Goal: Find contact information: Find contact information

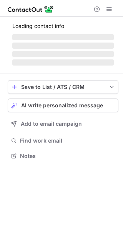
scroll to position [4, 4]
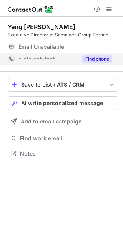
click at [93, 59] on button "Find phone" at bounding box center [97, 59] width 30 height 8
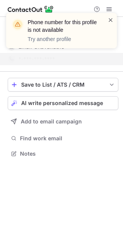
click at [112, 19] on span at bounding box center [111, 20] width 6 height 8
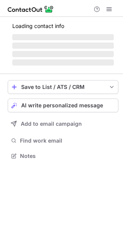
scroll to position [4, 4]
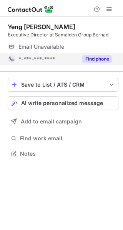
click at [95, 60] on button "Find phone" at bounding box center [97, 59] width 30 height 8
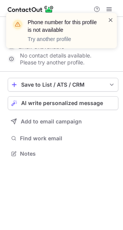
click at [110, 21] on span at bounding box center [111, 20] width 6 height 8
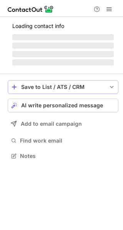
scroll to position [4, 4]
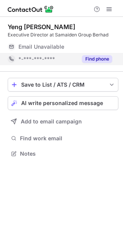
click at [96, 56] on button "Find phone" at bounding box center [97, 59] width 30 height 8
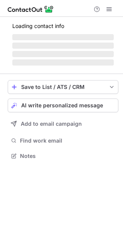
scroll to position [4, 4]
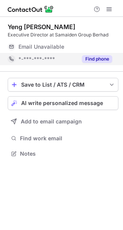
click at [99, 63] on div "Find phone" at bounding box center [94, 59] width 35 height 12
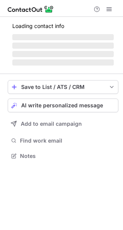
scroll to position [155, 123]
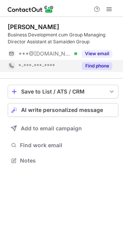
click at [93, 64] on button "Find phone" at bounding box center [97, 66] width 30 height 8
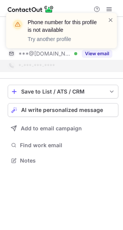
click at [100, 50] on div "Phone number for this profile is not available Try another profile" at bounding box center [61, 33] width 123 height 57
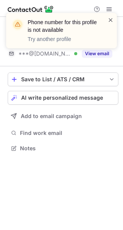
click at [109, 20] on span at bounding box center [111, 20] width 6 height 8
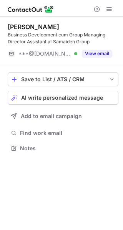
click at [101, 53] on div "Phone number for this profile is not available Try another profile Nicholas Sim…" at bounding box center [61, 115] width 123 height 230
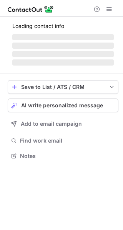
scroll to position [155, 123]
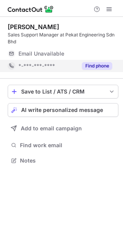
click at [99, 63] on button "Find phone" at bounding box center [97, 66] width 30 height 8
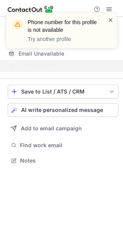
click at [109, 20] on span at bounding box center [111, 20] width 6 height 8
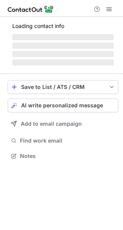
scroll to position [4, 4]
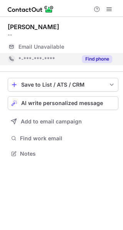
click at [92, 58] on button "Find phone" at bounding box center [97, 59] width 30 height 8
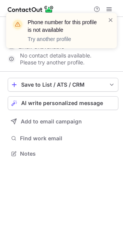
click at [113, 15] on div "Phone number for this profile is not available Try another profile" at bounding box center [61, 30] width 111 height 35
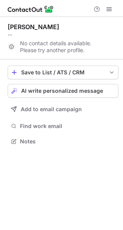
scroll to position [136, 123]
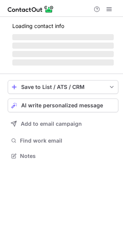
scroll to position [4, 4]
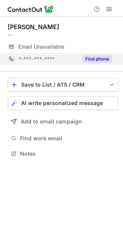
click at [88, 59] on button "Find phone" at bounding box center [97, 59] width 30 height 8
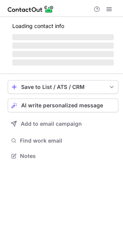
scroll to position [155, 123]
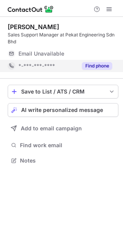
click at [94, 67] on button "Find phone" at bounding box center [97, 66] width 30 height 8
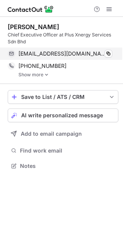
scroll to position [161, 123]
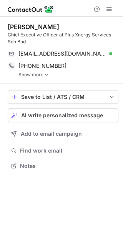
click at [48, 73] on img at bounding box center [46, 74] width 5 height 5
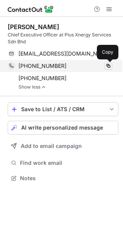
click at [105, 67] on span at bounding box center [108, 66] width 6 height 6
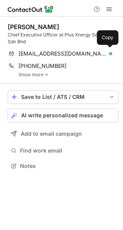
scroll to position [161, 123]
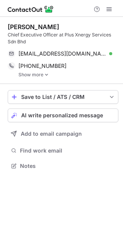
click at [44, 75] on img at bounding box center [46, 74] width 5 height 5
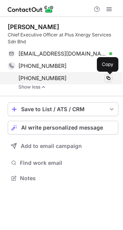
click at [108, 79] on span at bounding box center [108, 78] width 6 height 6
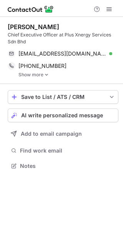
scroll to position [161, 123]
click at [46, 76] on img at bounding box center [46, 74] width 5 height 5
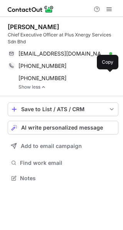
scroll to position [173, 123]
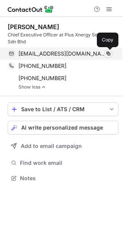
click at [107, 53] on span at bounding box center [108, 54] width 6 height 6
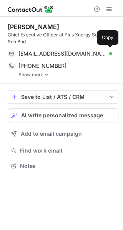
scroll to position [161, 123]
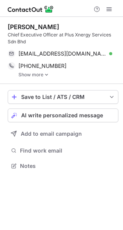
click at [40, 74] on link "Show more" at bounding box center [68, 74] width 100 height 5
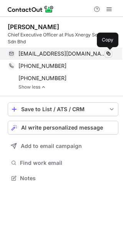
click at [108, 54] on span at bounding box center [108, 54] width 6 height 6
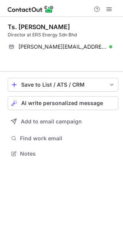
scroll to position [136, 123]
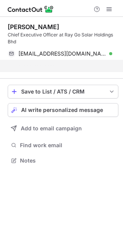
scroll to position [4, 4]
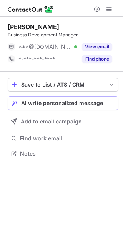
scroll to position [4, 4]
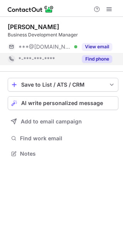
click at [90, 58] on button "Find phone" at bounding box center [97, 59] width 30 height 8
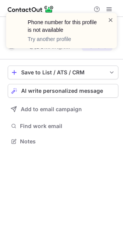
scroll to position [136, 123]
click at [109, 20] on span at bounding box center [111, 20] width 6 height 8
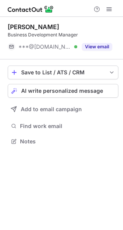
click at [98, 46] on button "View email" at bounding box center [97, 47] width 30 height 8
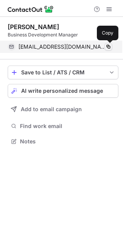
click at [107, 45] on span at bounding box center [108, 47] width 6 height 6
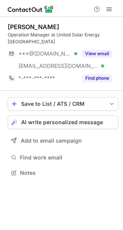
scroll to position [167, 123]
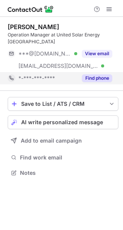
click at [95, 74] on div "Find phone" at bounding box center [94, 78] width 35 height 12
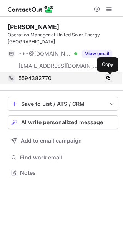
click at [110, 76] on span at bounding box center [108, 78] width 6 height 6
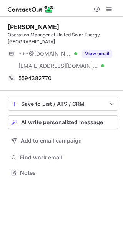
scroll to position [167, 123]
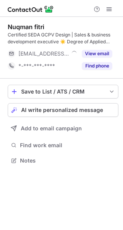
scroll to position [155, 123]
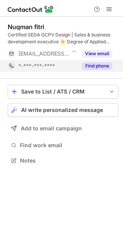
click at [99, 69] on button "Find phone" at bounding box center [97, 66] width 30 height 8
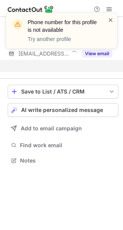
click at [108, 17] on span at bounding box center [111, 20] width 6 height 8
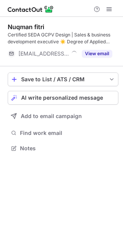
scroll to position [4, 4]
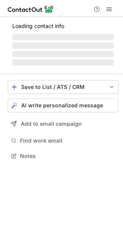
scroll to position [161, 123]
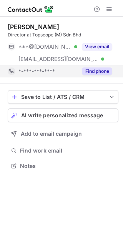
click at [89, 69] on button "Find phone" at bounding box center [97, 72] width 30 height 8
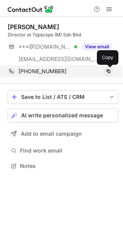
click at [108, 72] on span at bounding box center [108, 71] width 6 height 6
